Goal: Task Accomplishment & Management: Manage account settings

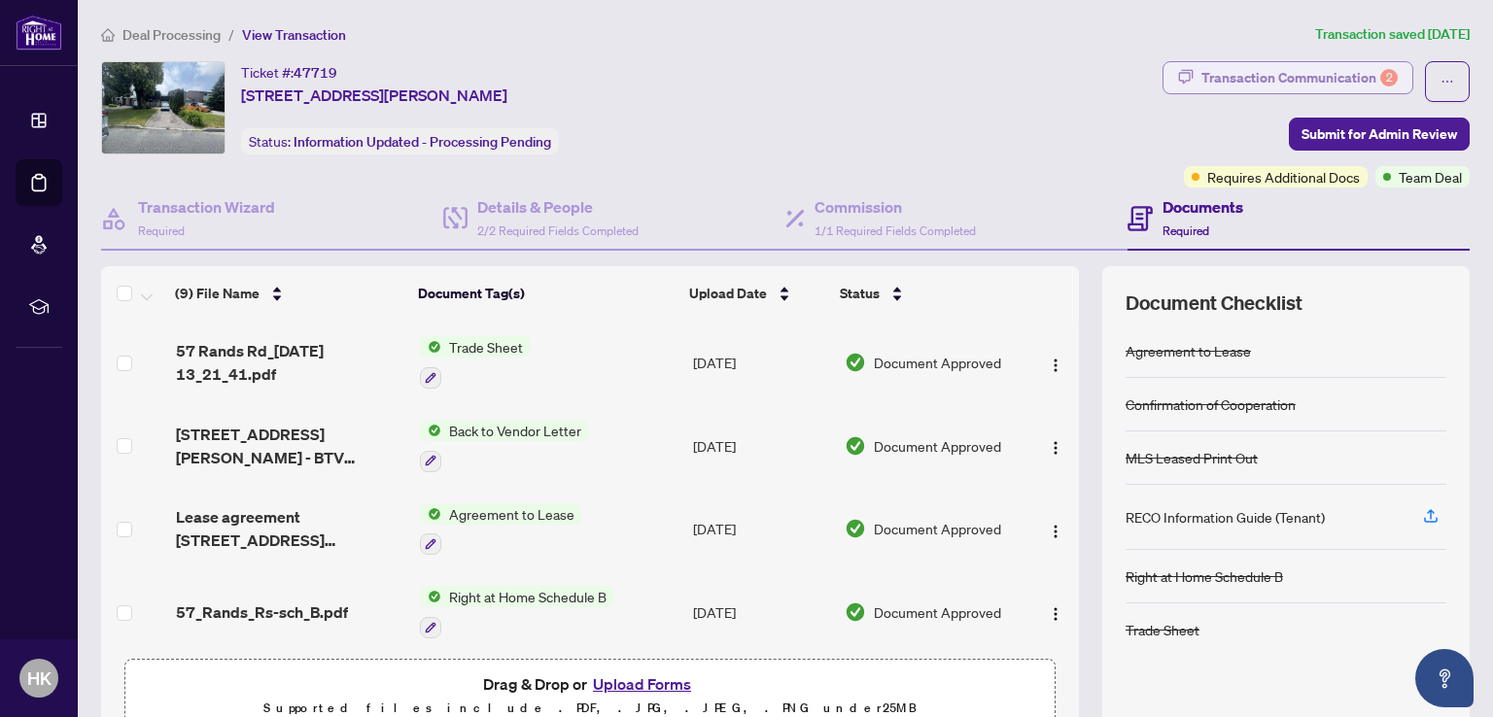
click at [1351, 81] on div "Transaction Communication 2" at bounding box center [1299, 77] width 196 height 31
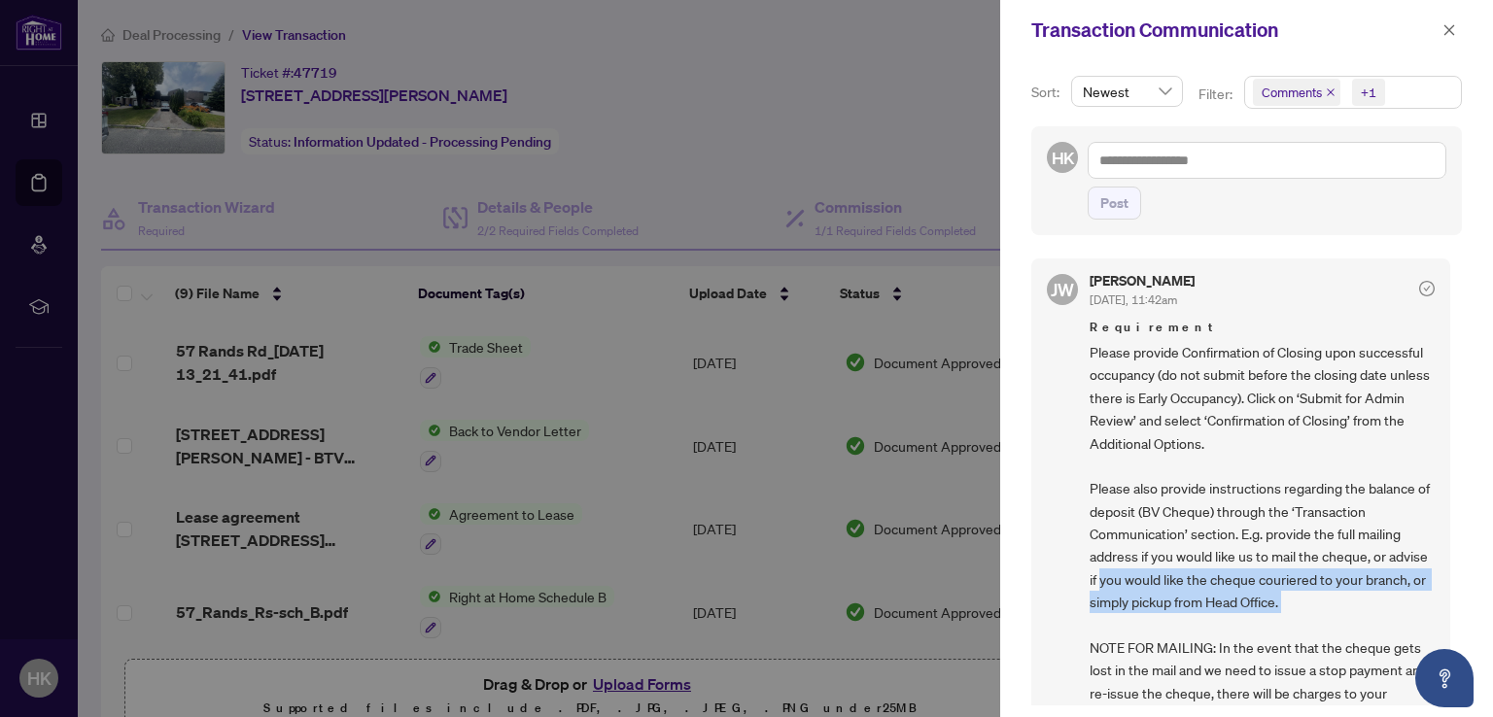
drag, startPoint x: 1142, startPoint y: 580, endPoint x: 1352, endPoint y: 602, distance: 211.0
click at [1352, 602] on span "Please provide Confirmation of Closing upon successful occupancy (do not submit…" at bounding box center [1261, 579] width 345 height 477
copy span "you would like the cheque couriered to your branch, or simply pickup from Head …"
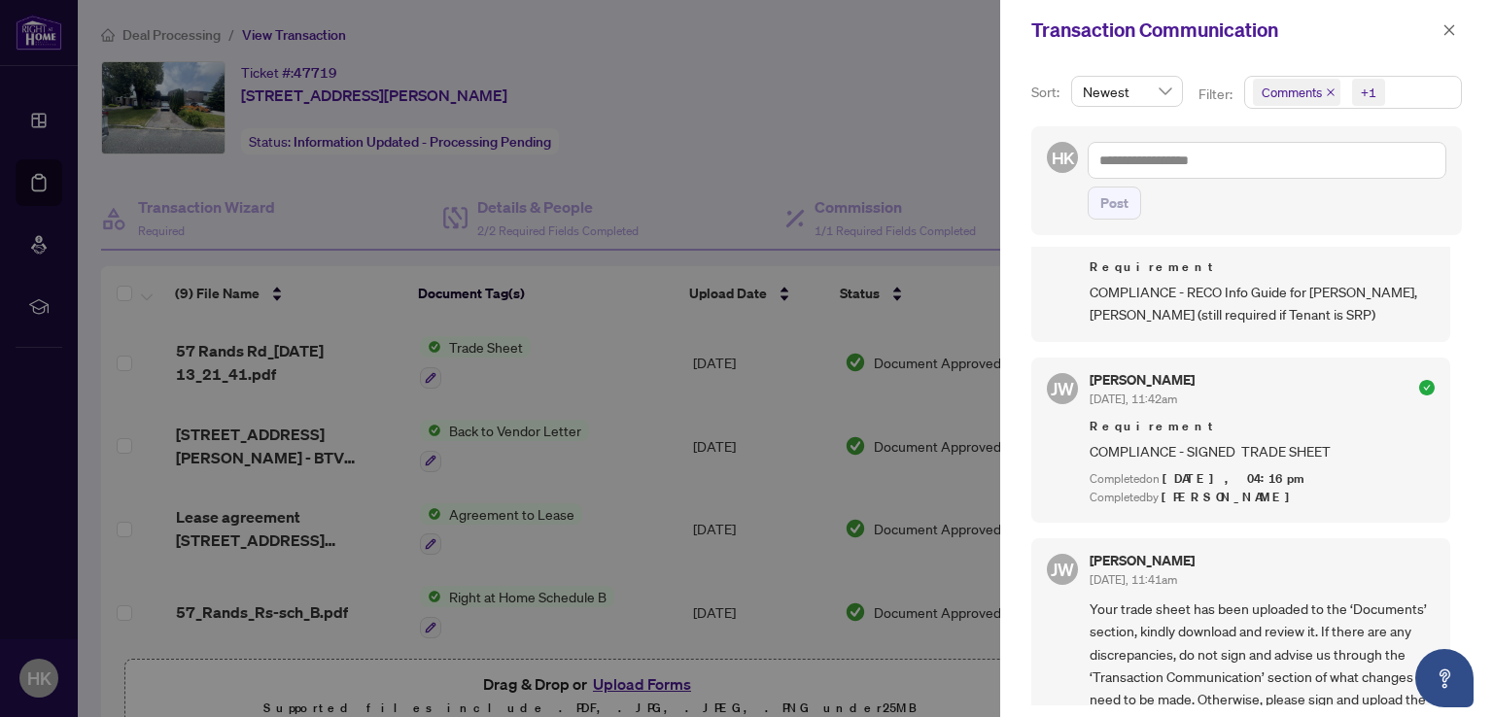
scroll to position [680, 0]
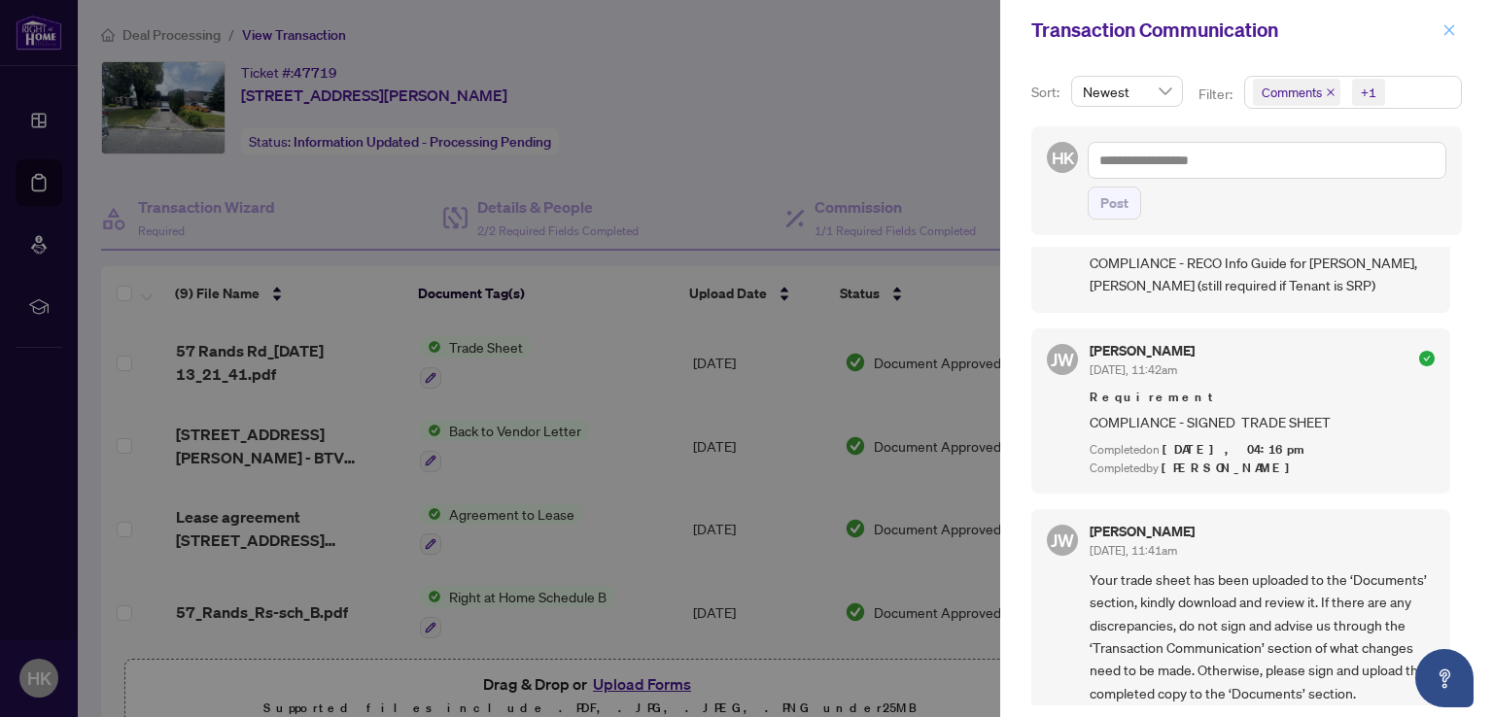
click at [1453, 24] on icon "close" at bounding box center [1449, 30] width 14 height 14
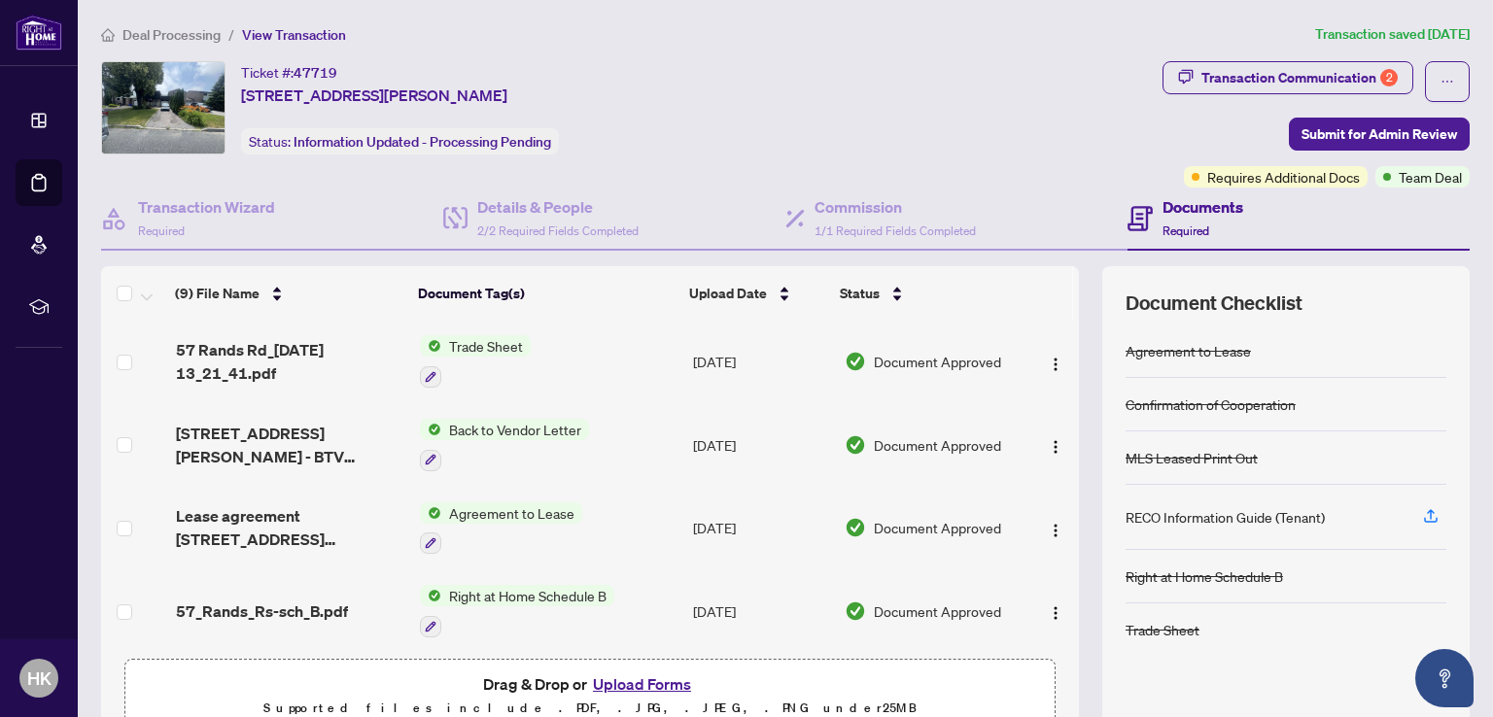
scroll to position [0, 0]
click at [441, 344] on span "Trade Sheet" at bounding box center [485, 346] width 89 height 21
click at [694, 129] on div "Ticket #: 47719 57 Rands Rd, Ajax, Ontario L1S 3H6, Canada Status: Information …" at bounding box center [627, 107] width 1053 height 93
click at [622, 677] on button "Upload Forms" at bounding box center [642, 684] width 110 height 25
click at [785, 86] on div "Ticket #: 47719 57 Rands Rd, Ajax, Ontario L1S 3H6, Canada Status: Information …" at bounding box center [627, 107] width 1053 height 93
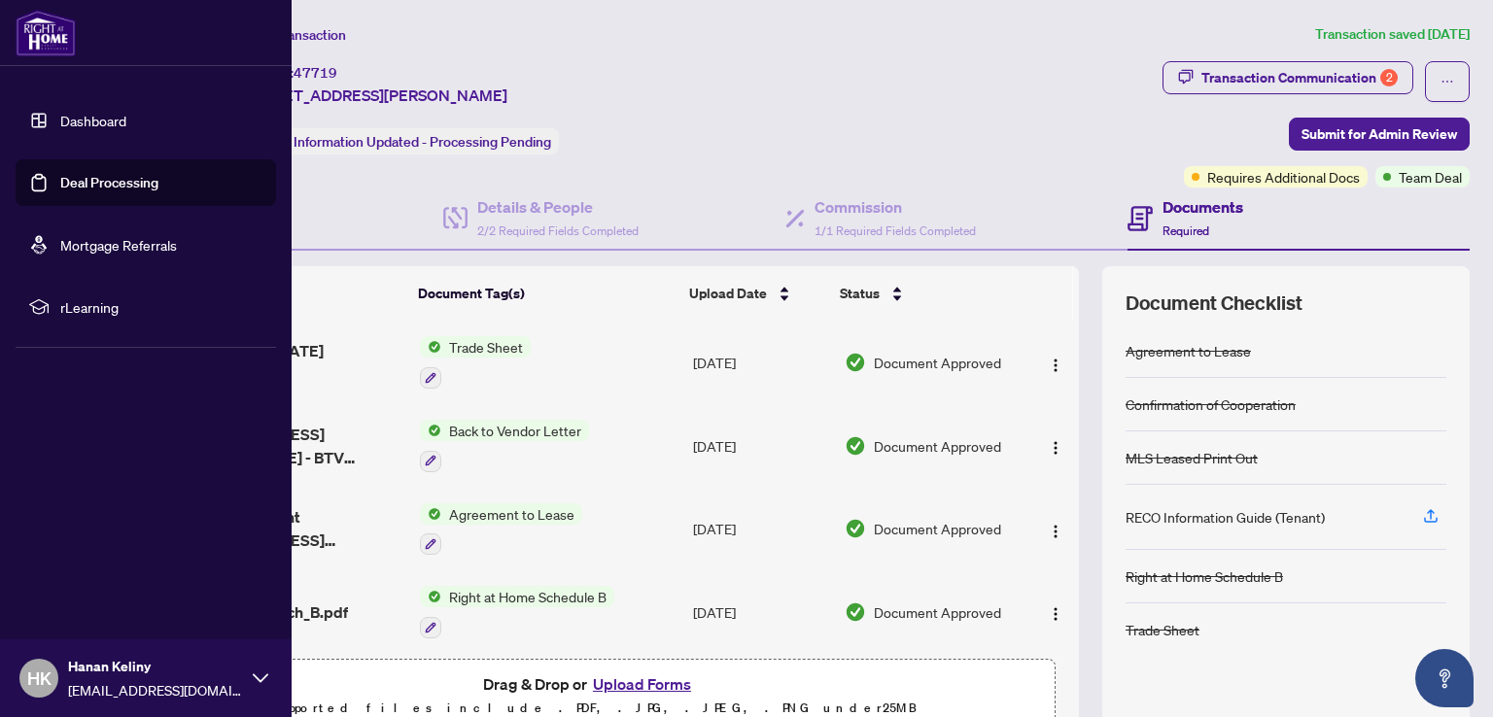
click at [60, 115] on link "Dashboard" at bounding box center [93, 120] width 66 height 17
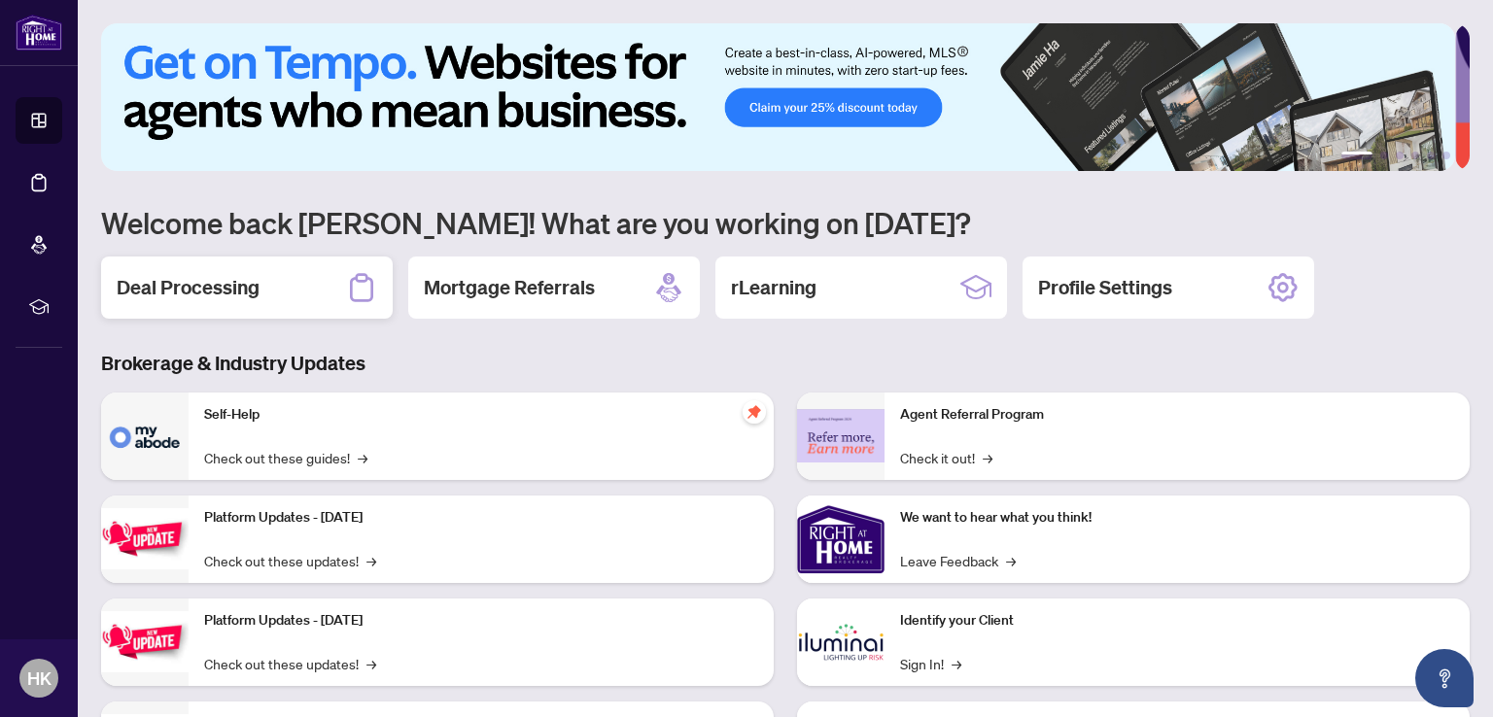
click at [193, 292] on h2 "Deal Processing" at bounding box center [188, 287] width 143 height 27
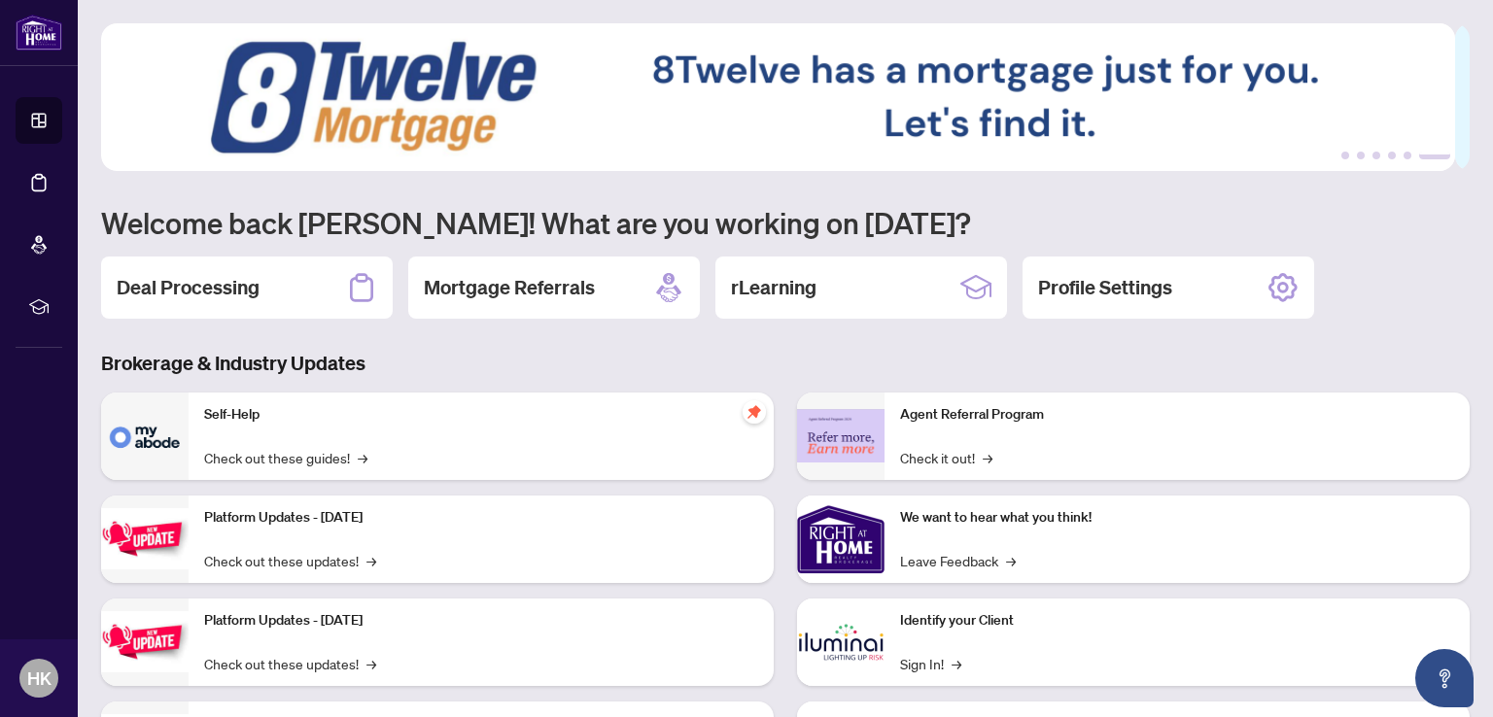
scroll to position [122, 0]
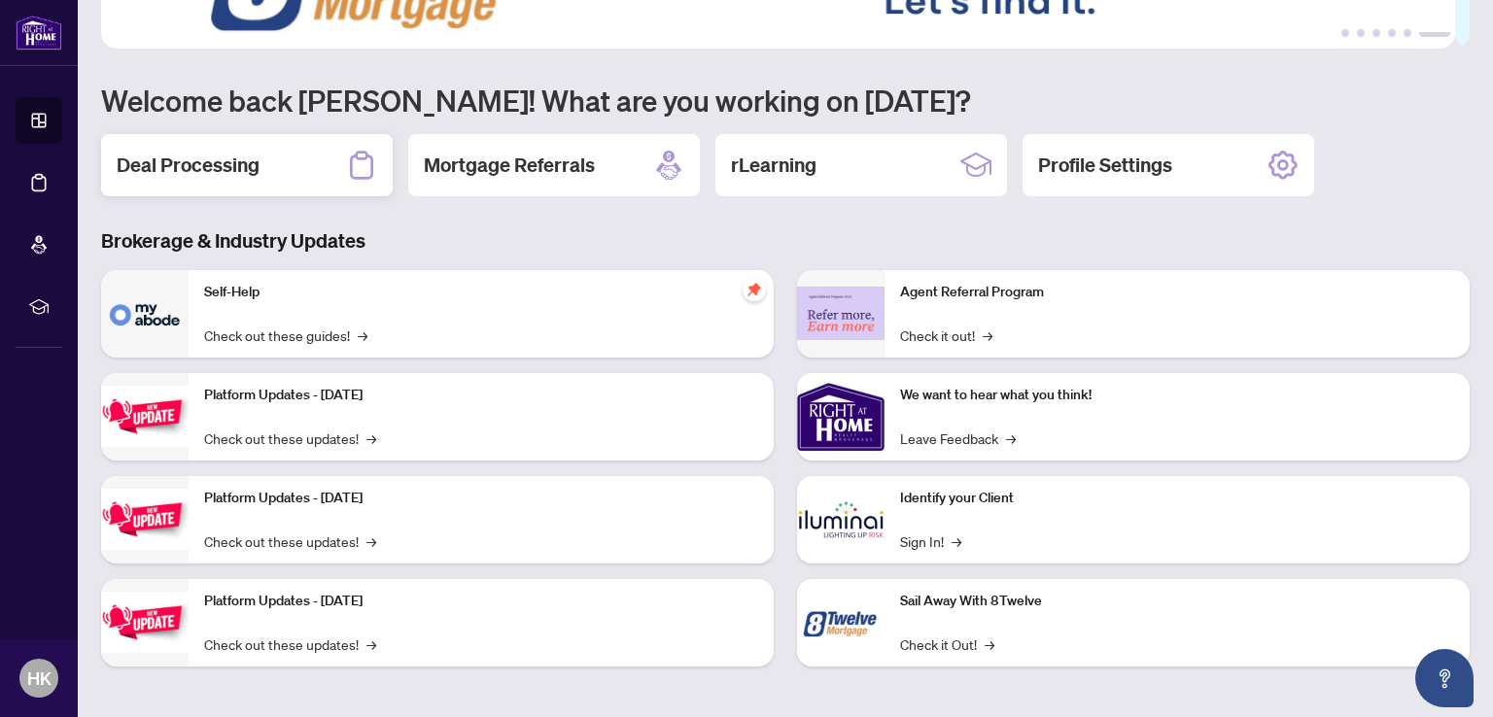
click at [187, 164] on h2 "Deal Processing" at bounding box center [188, 165] width 143 height 27
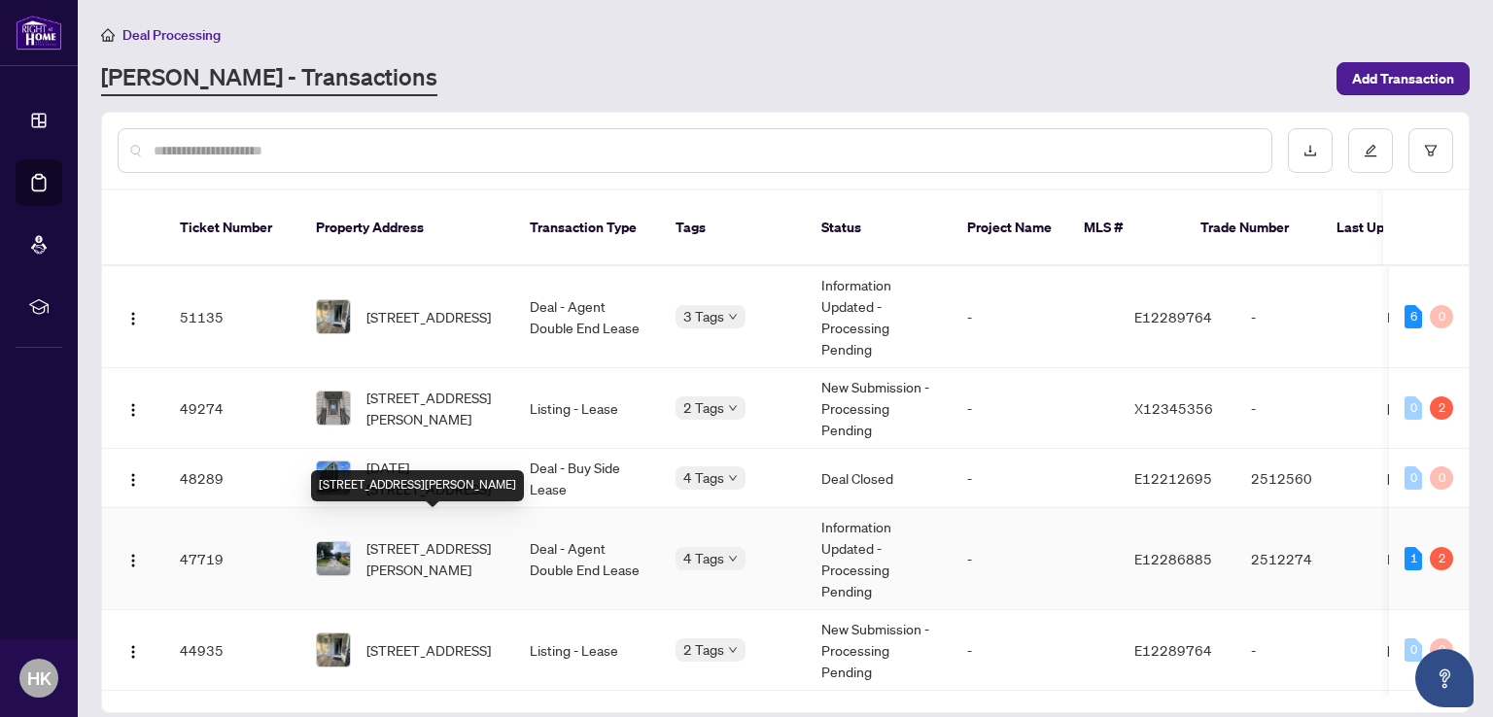
click at [449, 538] on span "[STREET_ADDRESS][PERSON_NAME]" at bounding box center [432, 558] width 132 height 43
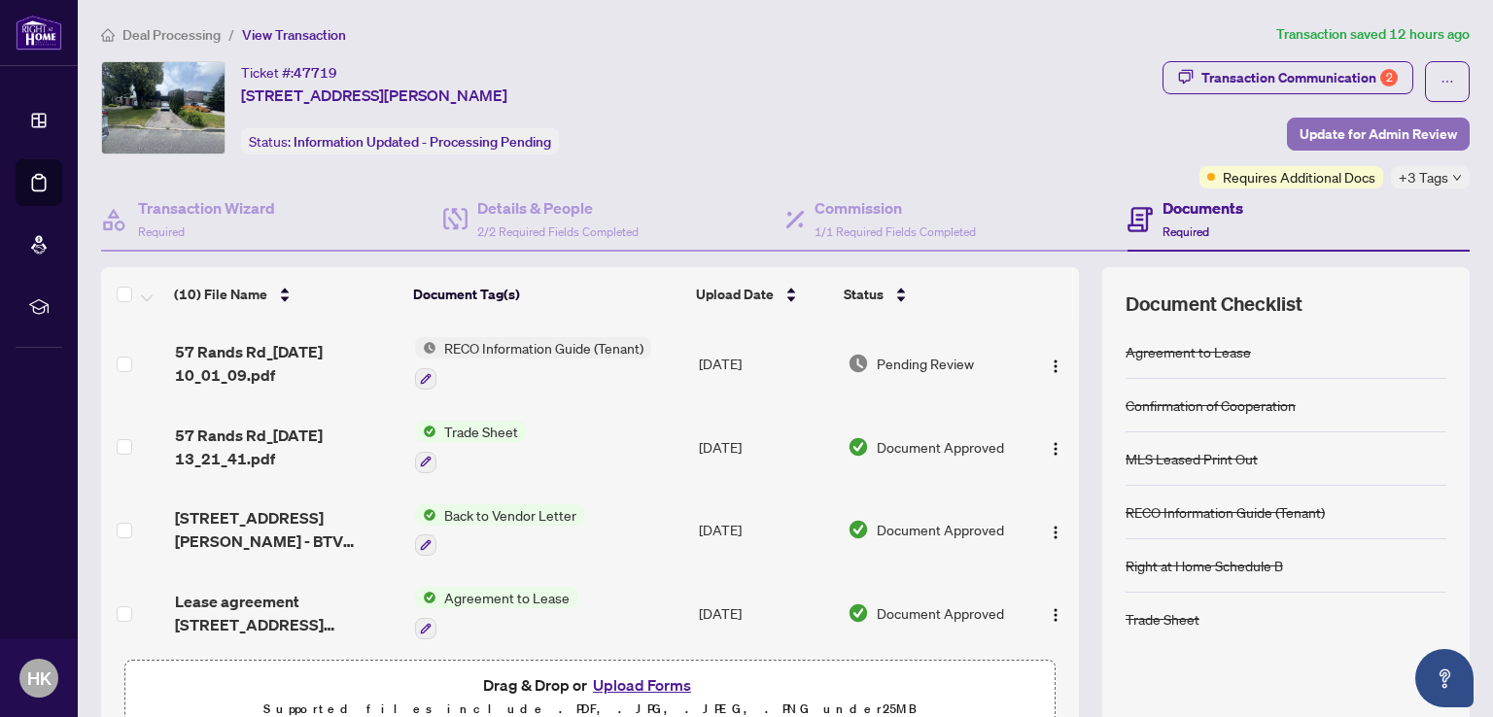
click at [1361, 128] on span "Update for Admin Review" at bounding box center [1377, 134] width 157 height 31
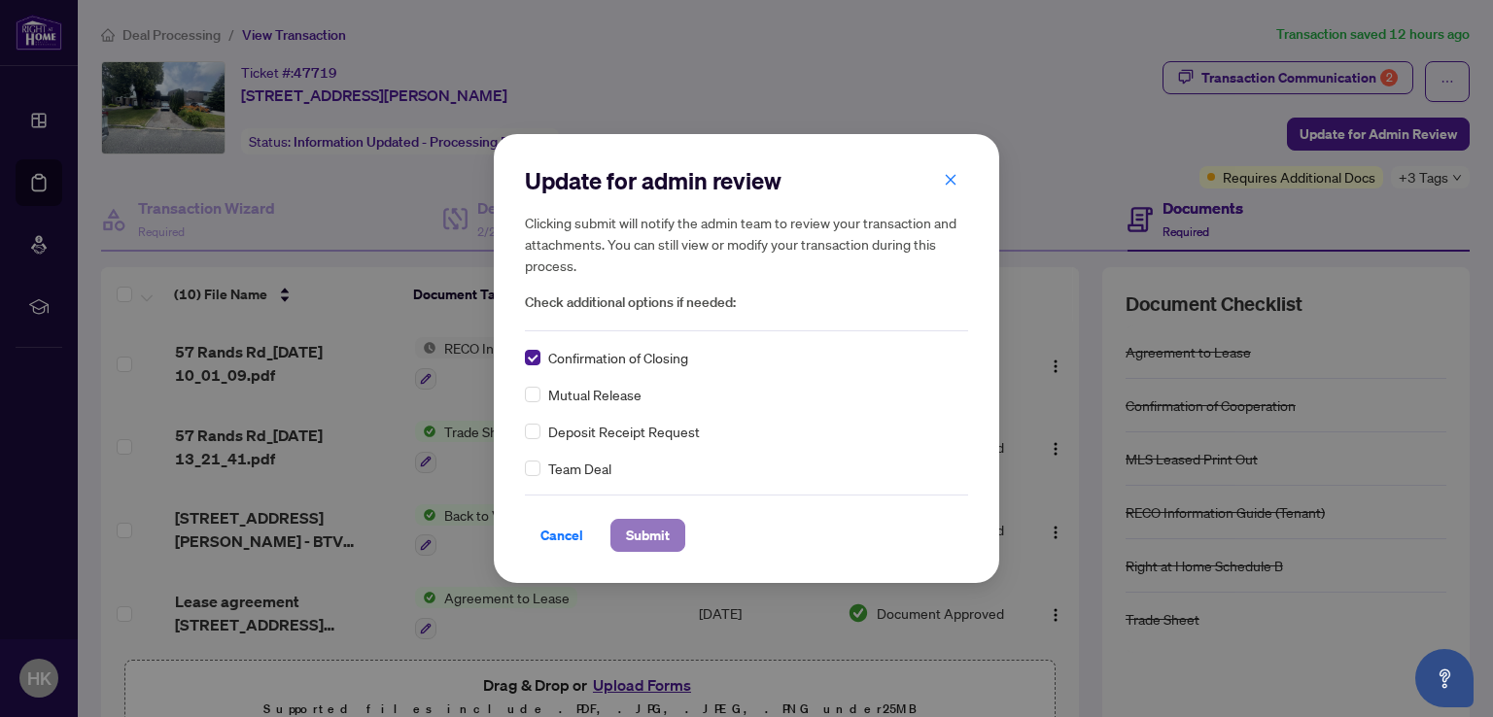
click at [641, 537] on span "Submit" at bounding box center [648, 535] width 44 height 31
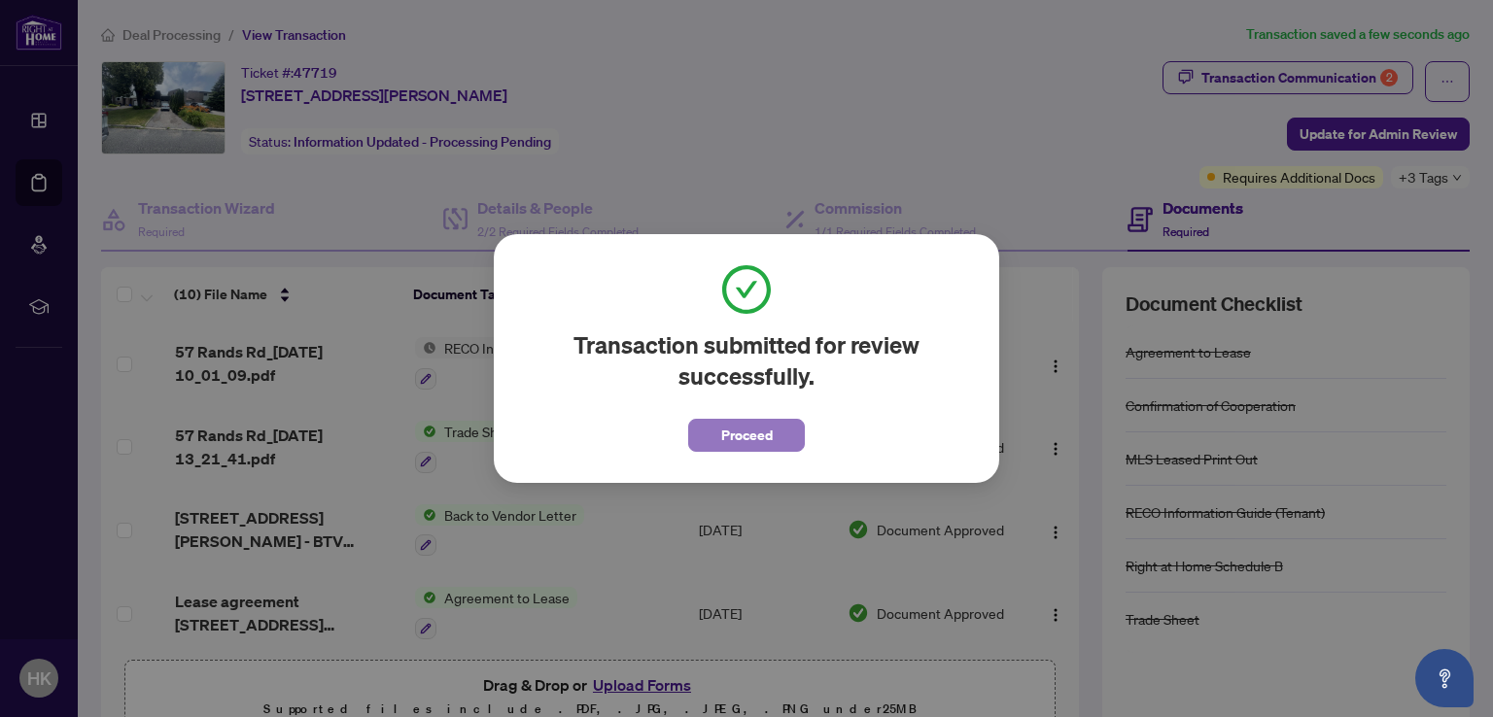
click at [741, 439] on span "Proceed" at bounding box center [747, 435] width 52 height 31
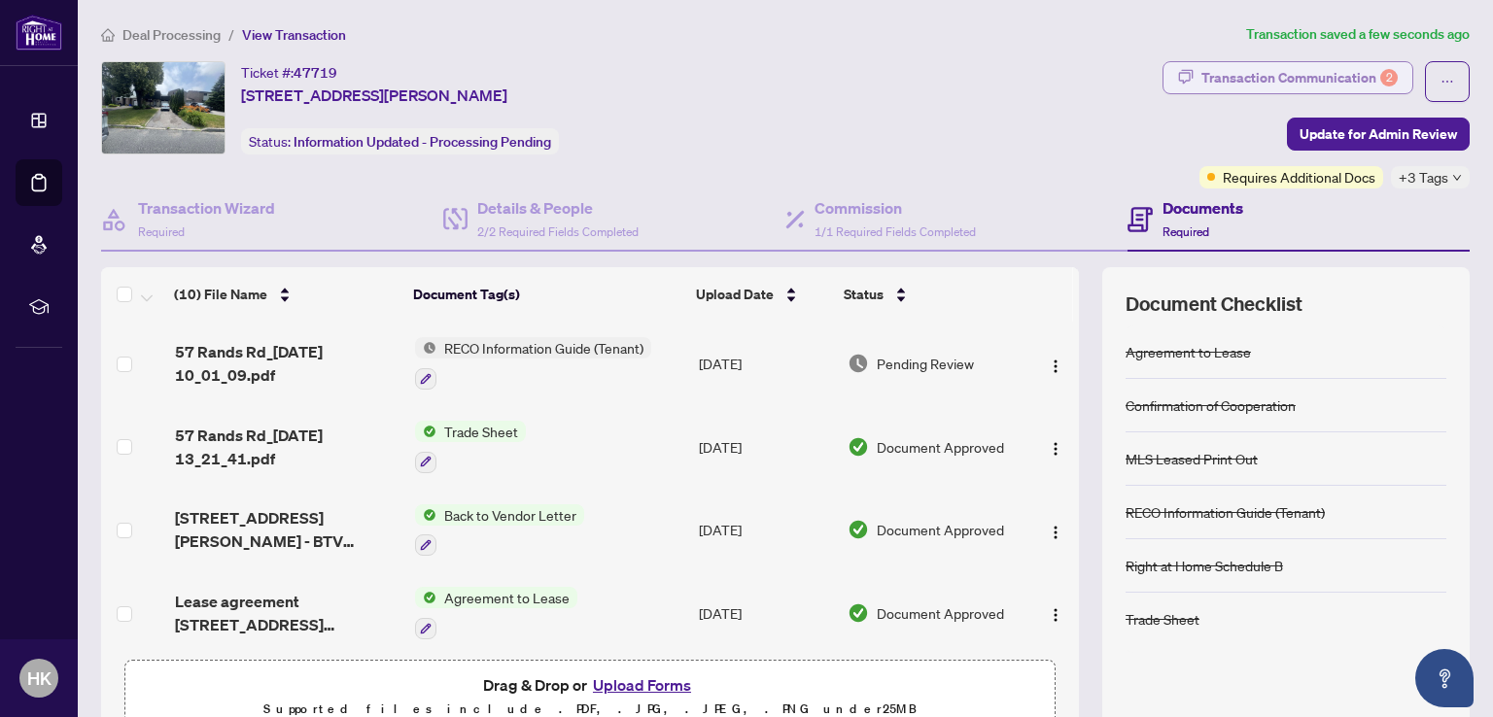
click at [1306, 81] on div "Transaction Communication 2" at bounding box center [1299, 77] width 196 height 31
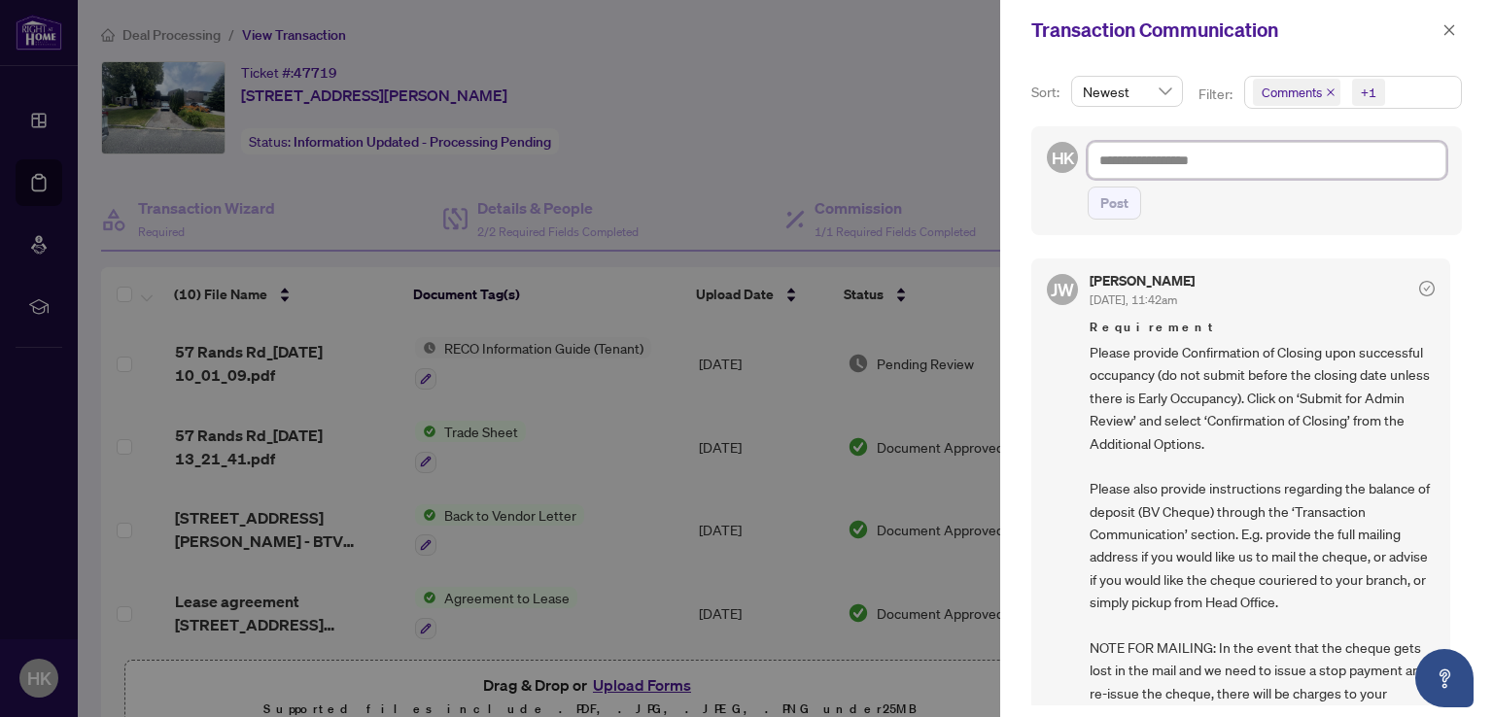
click at [1166, 162] on textarea at bounding box center [1266, 160] width 359 height 37
paste textarea "**********"
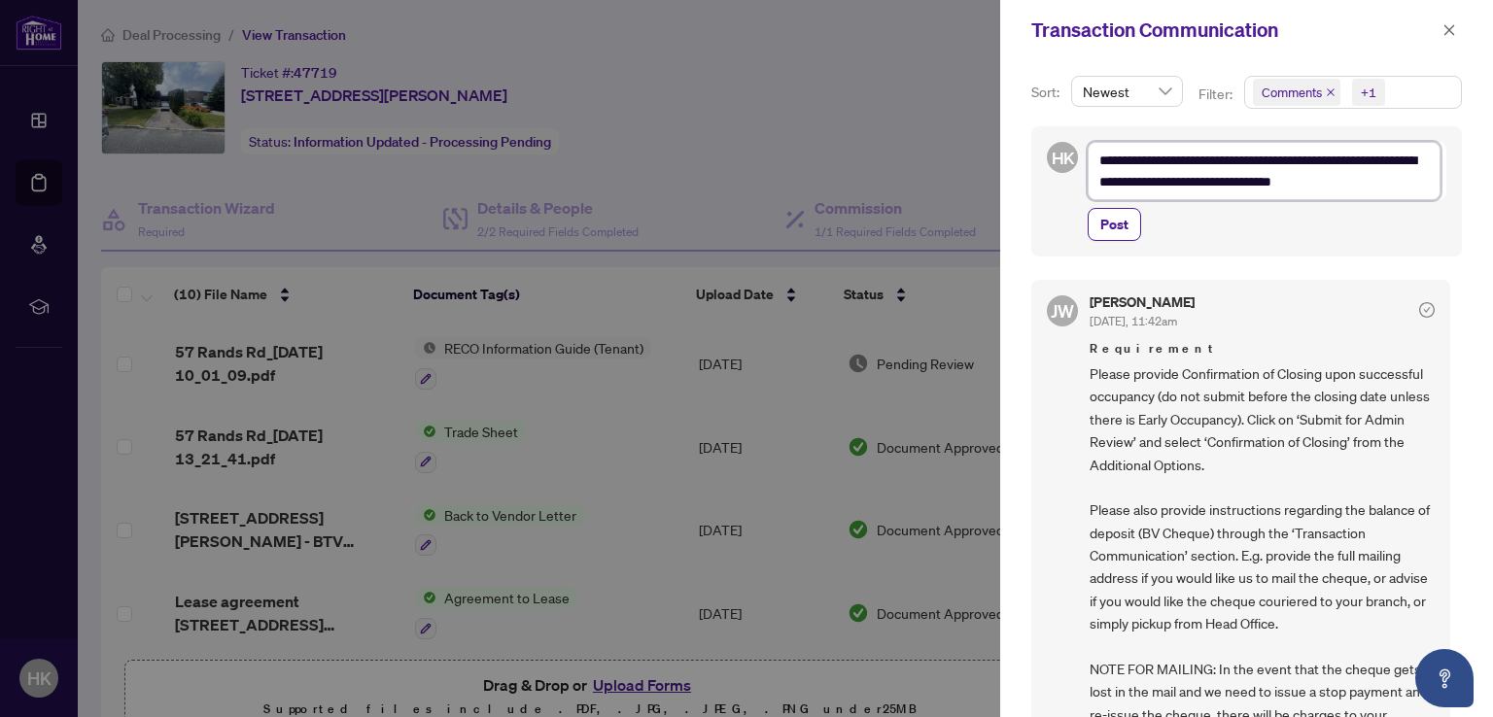
click at [1169, 163] on textarea "**********" at bounding box center [1263, 171] width 353 height 58
click at [1188, 160] on textarea "**********" at bounding box center [1263, 171] width 353 height 58
click at [1345, 157] on textarea "**********" at bounding box center [1263, 171] width 353 height 58
click at [1287, 174] on textarea "**********" at bounding box center [1263, 171] width 353 height 58
click at [1104, 186] on textarea "**********" at bounding box center [1263, 171] width 353 height 58
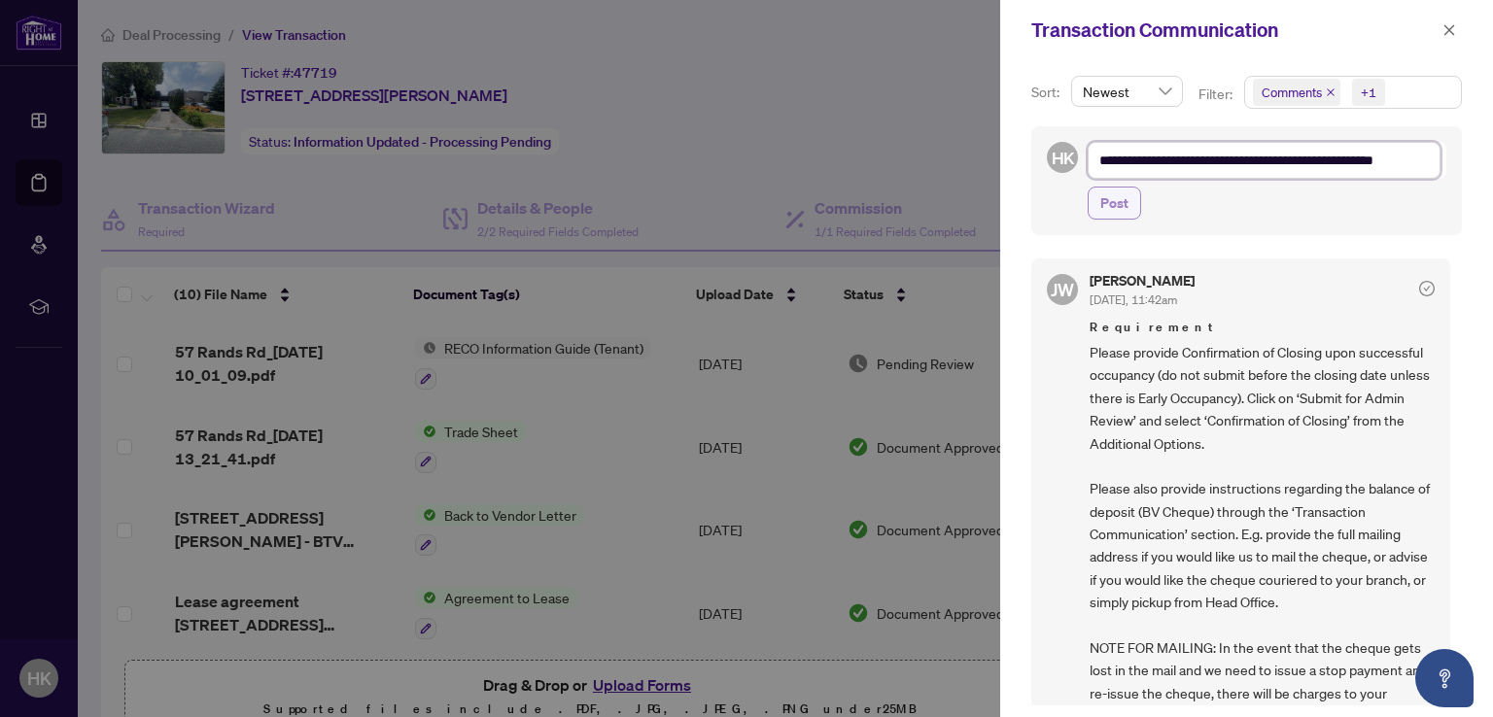
type textarea "**********"
drag, startPoint x: 1123, startPoint y: 207, endPoint x: 1117, endPoint y: 218, distance: 12.7
click at [1123, 207] on span "Post" at bounding box center [1114, 203] width 28 height 31
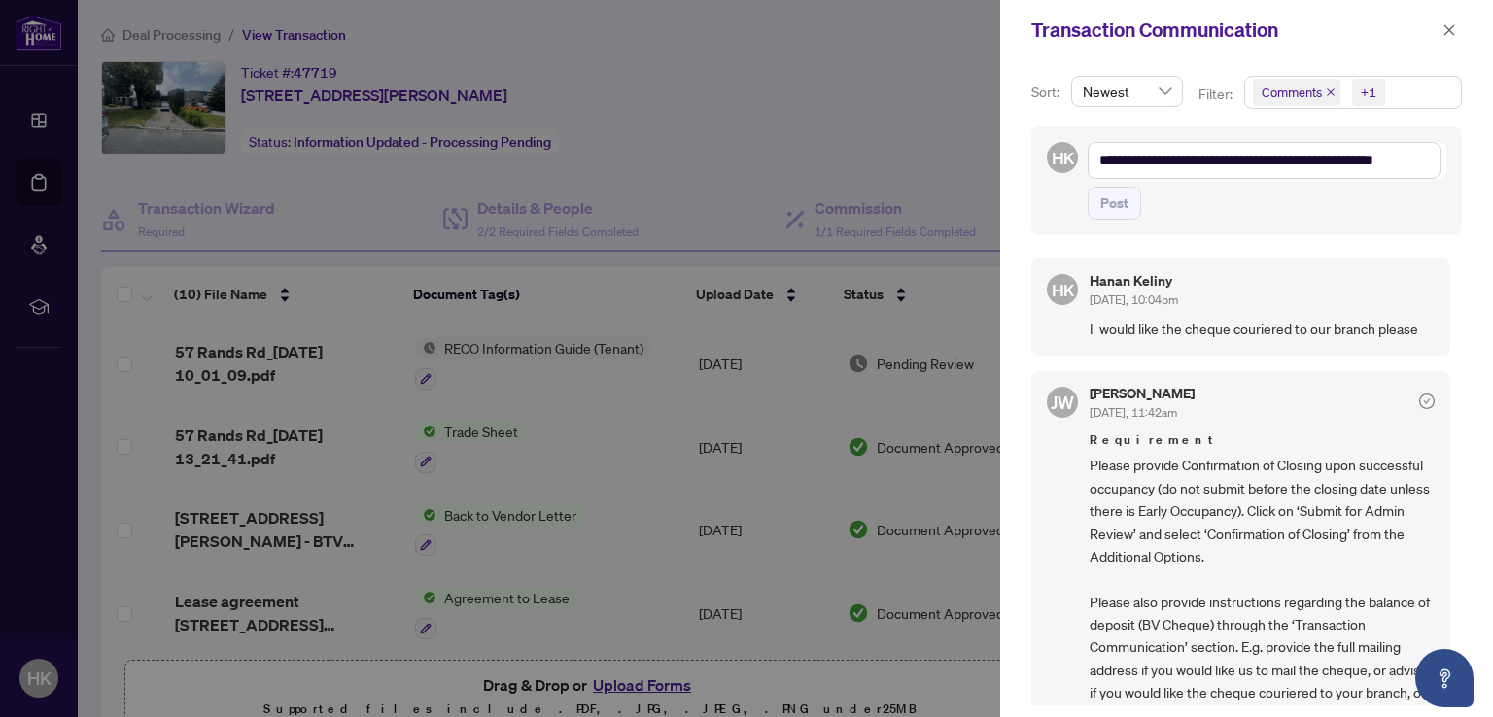
click at [42, 124] on div at bounding box center [746, 358] width 1493 height 717
click at [1454, 28] on icon "close" at bounding box center [1449, 30] width 14 height 14
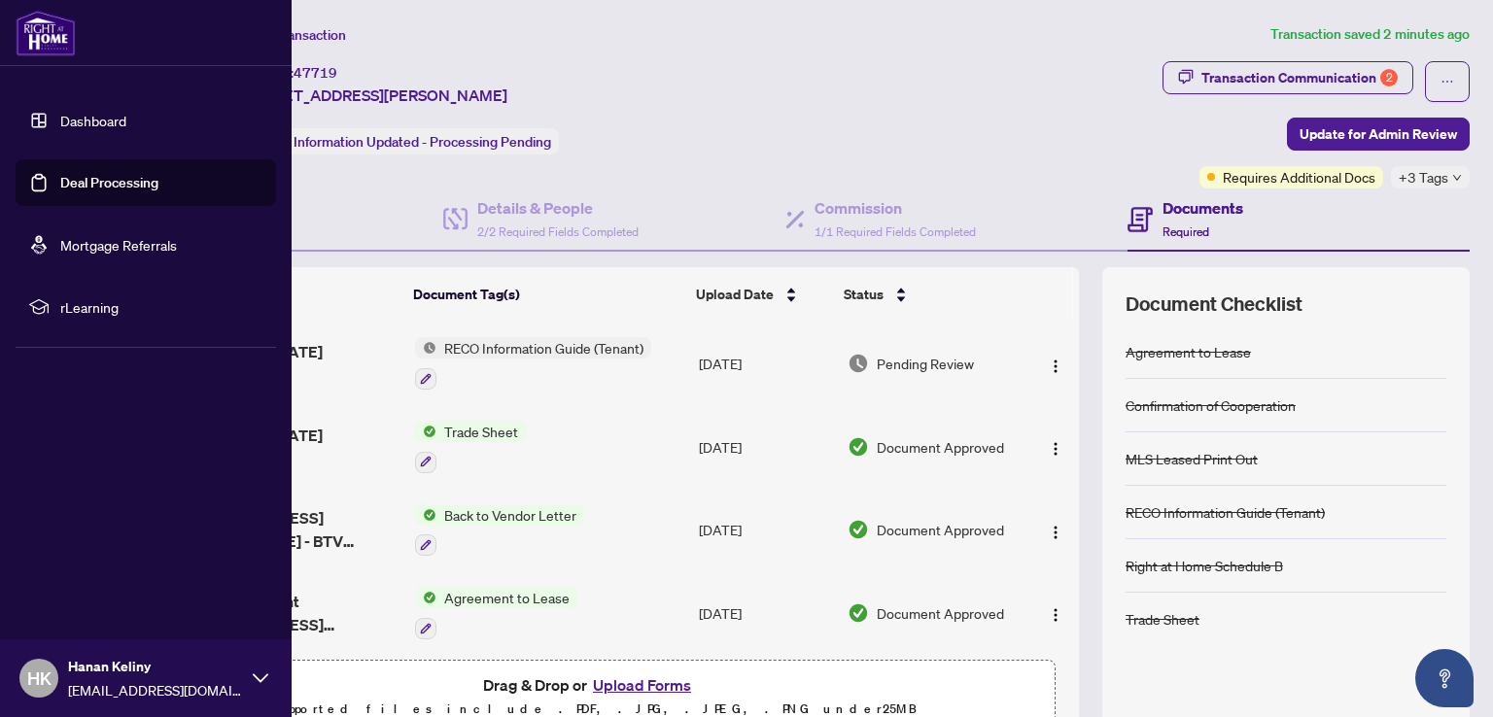
click at [86, 118] on link "Dashboard" at bounding box center [93, 120] width 66 height 17
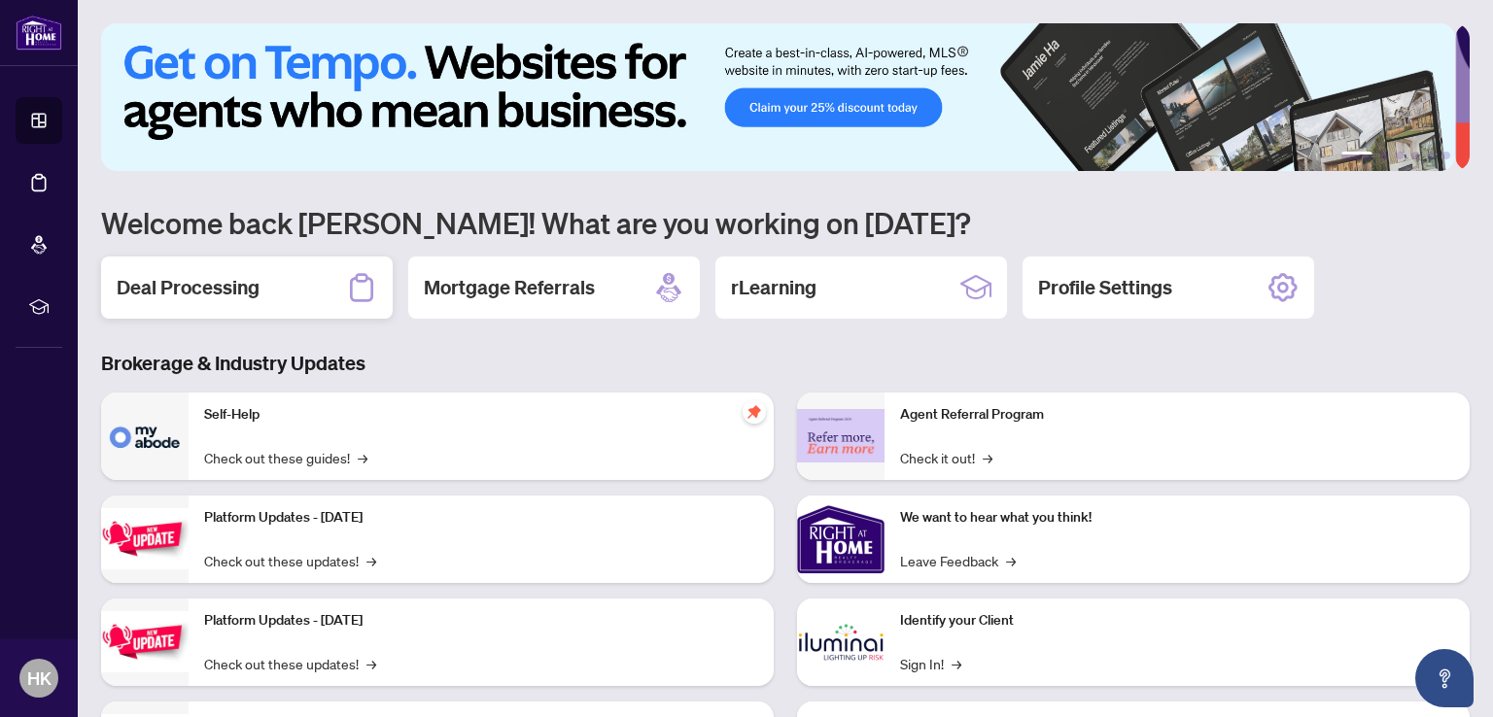
click at [250, 285] on h2 "Deal Processing" at bounding box center [188, 287] width 143 height 27
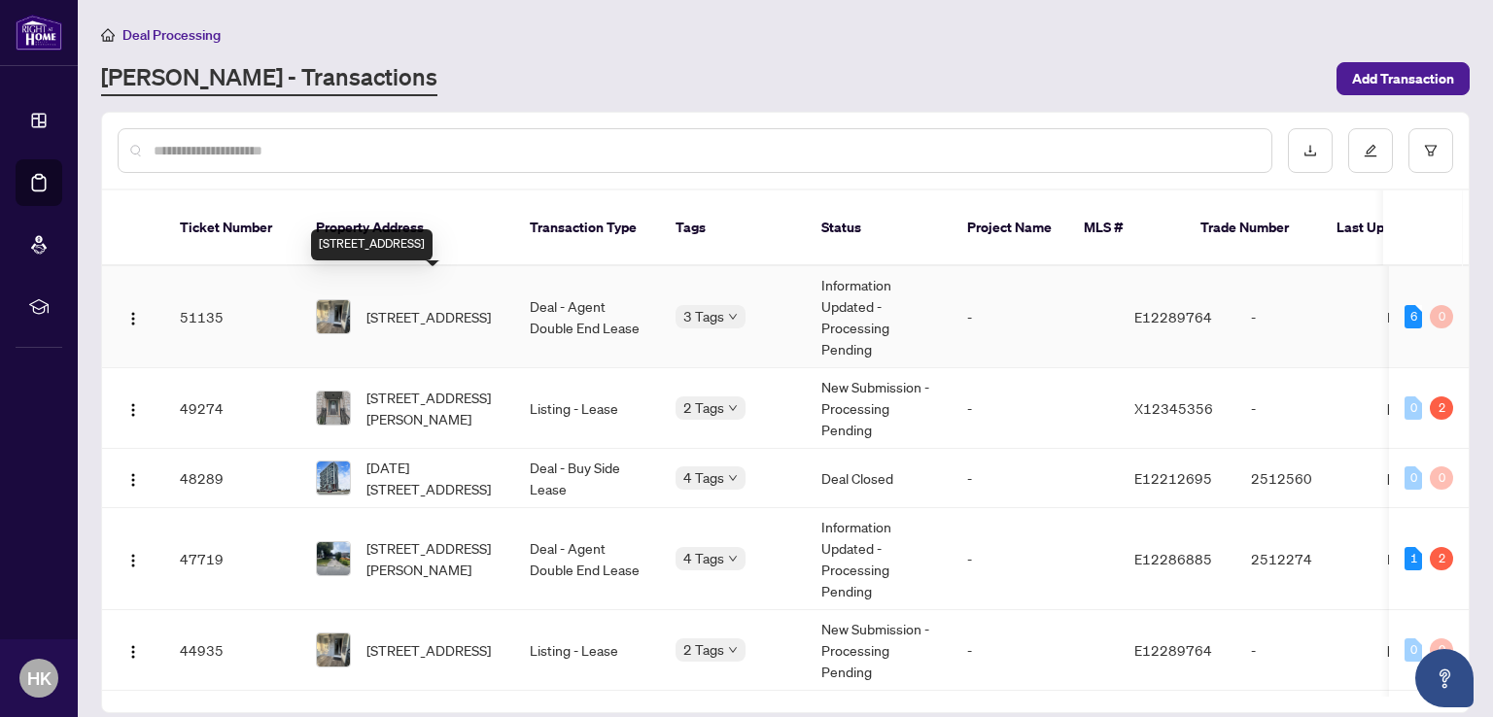
click at [429, 306] on span "[STREET_ADDRESS]" at bounding box center [428, 316] width 124 height 21
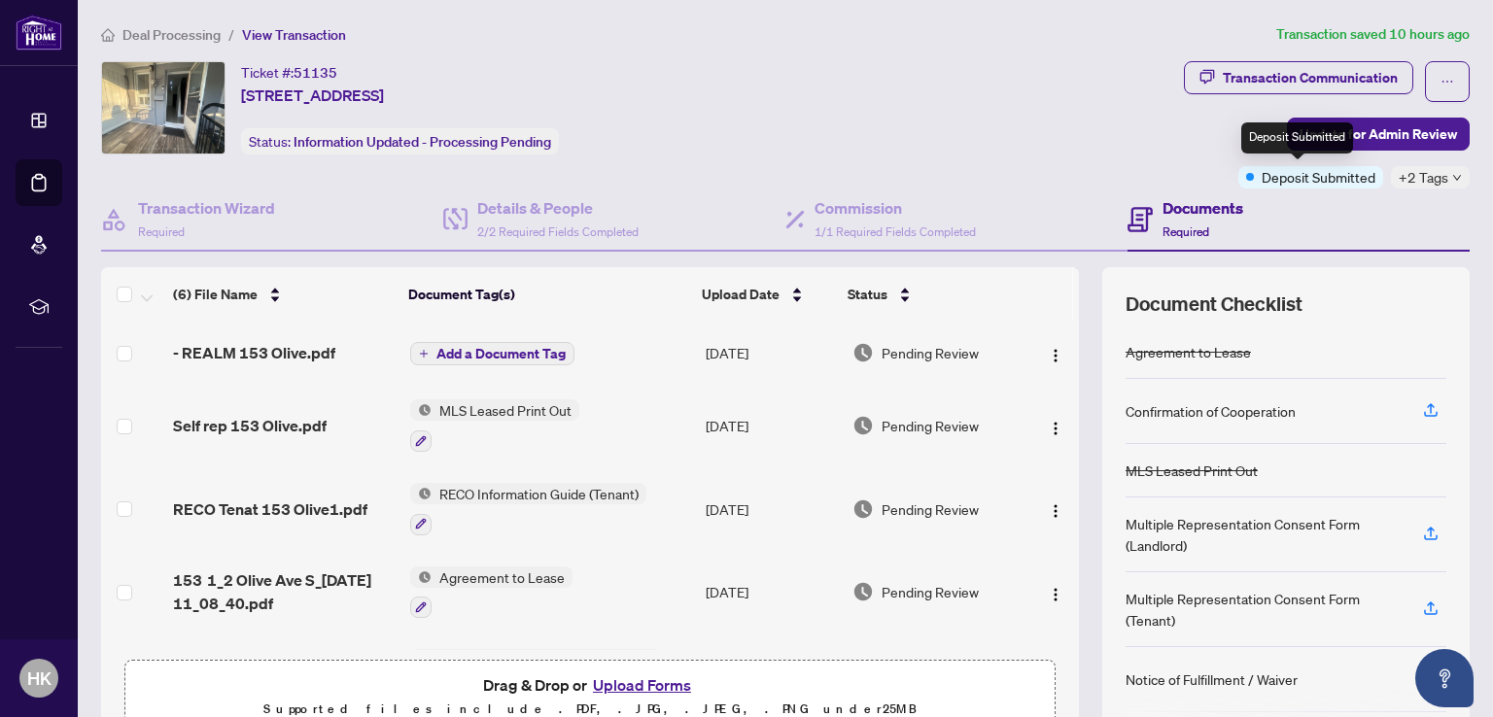
click at [1291, 178] on span "Deposit Submitted" at bounding box center [1318, 176] width 114 height 21
click at [1359, 77] on div "Transaction Communication" at bounding box center [1310, 77] width 175 height 31
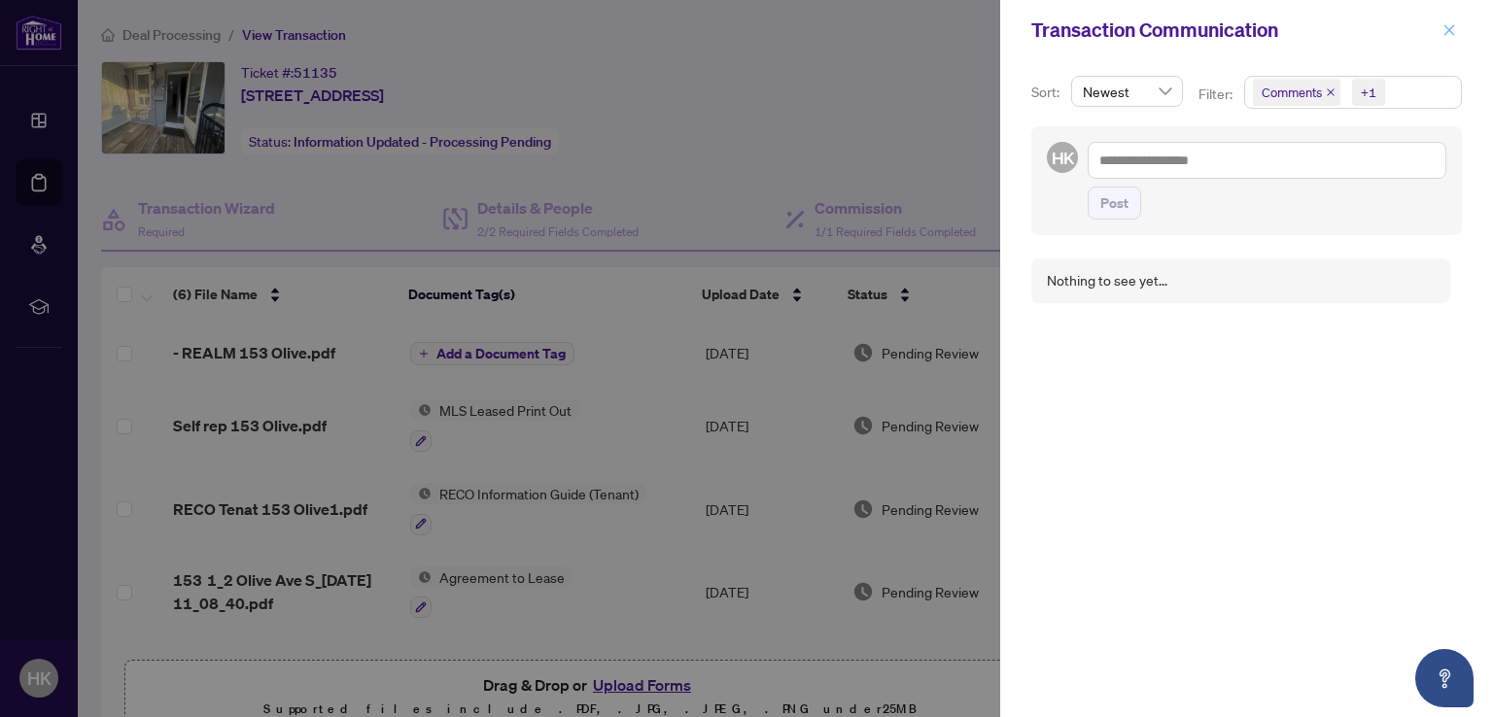
click at [1446, 24] on icon "close" at bounding box center [1449, 30] width 14 height 14
